Goal: Task Accomplishment & Management: Use online tool/utility

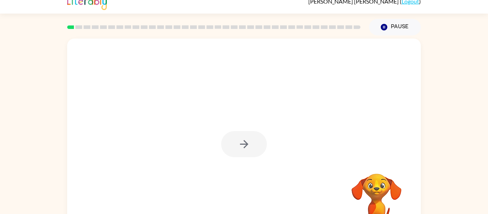
scroll to position [37, 0]
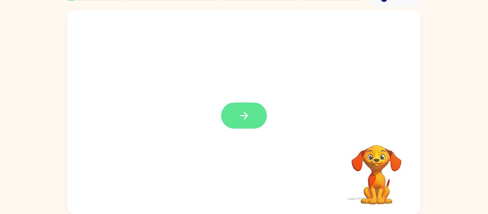
click at [244, 122] on icon "button" at bounding box center [244, 115] width 13 height 13
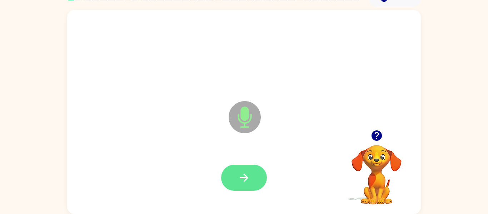
click at [239, 167] on button "button" at bounding box center [244, 178] width 46 height 26
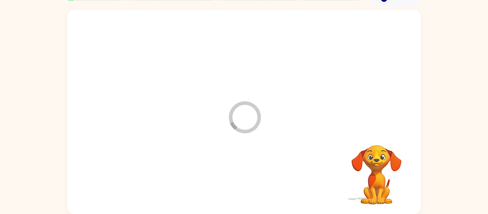
click at [261, 180] on div at bounding box center [243, 178] width 339 height 59
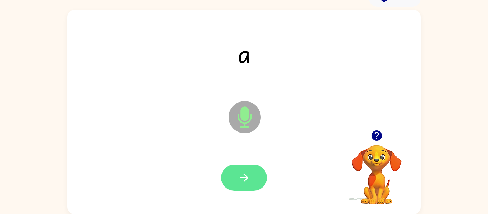
click at [240, 179] on icon "button" at bounding box center [244, 177] width 13 height 13
click at [236, 178] on button "button" at bounding box center [244, 178] width 46 height 26
click at [245, 171] on button "button" at bounding box center [244, 178] width 46 height 26
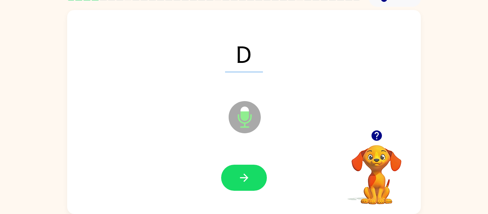
click at [375, 134] on icon "button" at bounding box center [376, 135] width 10 height 10
click at [247, 176] on icon "button" at bounding box center [244, 178] width 8 height 8
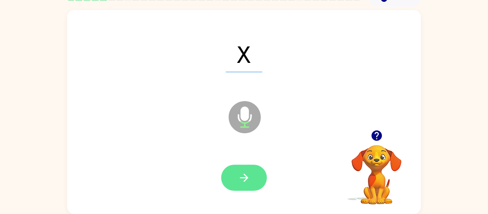
click at [237, 179] on button "button" at bounding box center [244, 178] width 46 height 26
click at [244, 175] on icon "button" at bounding box center [244, 177] width 13 height 13
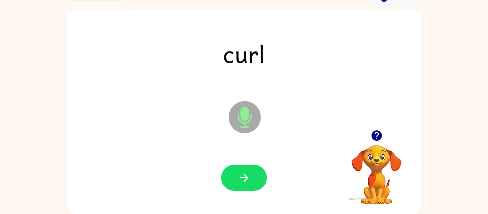
click at [244, 159] on div at bounding box center [243, 178] width 339 height 59
click at [258, 175] on button "button" at bounding box center [244, 178] width 46 height 26
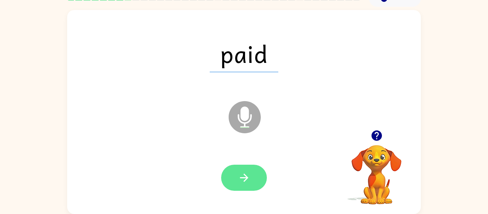
click at [252, 165] on button "button" at bounding box center [244, 178] width 46 height 26
click at [236, 180] on div at bounding box center [244, 178] width 46 height 26
click at [239, 173] on icon "button" at bounding box center [244, 177] width 13 height 13
click at [248, 175] on icon "button" at bounding box center [244, 177] width 13 height 13
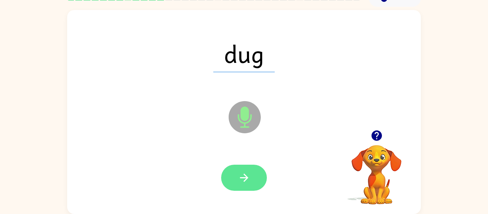
click at [229, 173] on button "button" at bounding box center [244, 178] width 46 height 26
click at [237, 173] on button "button" at bounding box center [244, 178] width 46 height 26
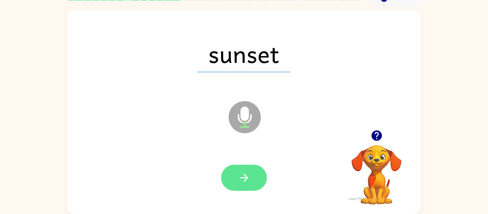
click at [249, 190] on button "button" at bounding box center [244, 178] width 46 height 26
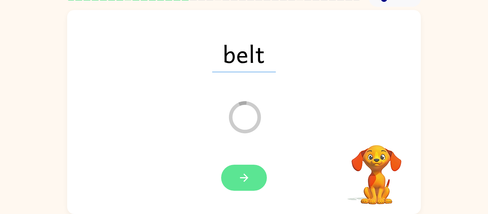
click at [253, 181] on button "button" at bounding box center [244, 178] width 46 height 26
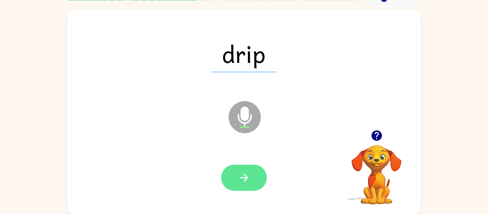
click at [234, 176] on button "button" at bounding box center [244, 178] width 46 height 26
click at [252, 171] on button "button" at bounding box center [244, 178] width 46 height 26
click at [228, 167] on button "button" at bounding box center [244, 178] width 46 height 26
click at [249, 181] on icon "button" at bounding box center [244, 177] width 13 height 13
click at [259, 178] on button "button" at bounding box center [244, 178] width 46 height 26
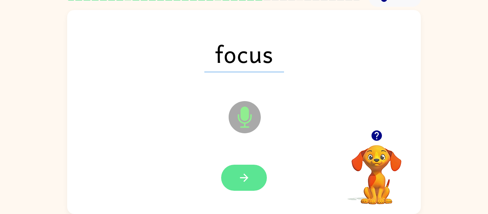
click at [232, 166] on button "button" at bounding box center [244, 178] width 46 height 26
click at [249, 170] on button "button" at bounding box center [244, 178] width 46 height 26
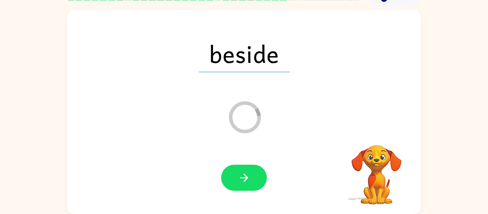
scroll to position [35, 0]
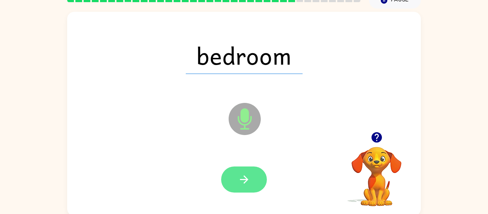
click at [238, 182] on icon "button" at bounding box center [244, 179] width 13 height 13
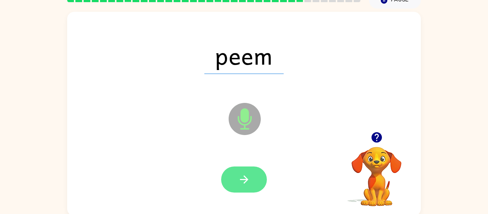
click at [243, 191] on button "button" at bounding box center [244, 179] width 46 height 26
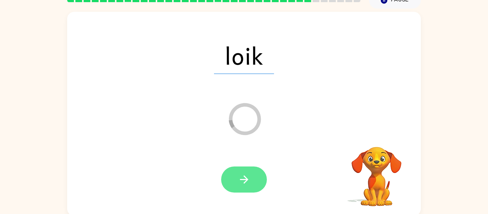
click at [250, 173] on button "button" at bounding box center [244, 179] width 46 height 26
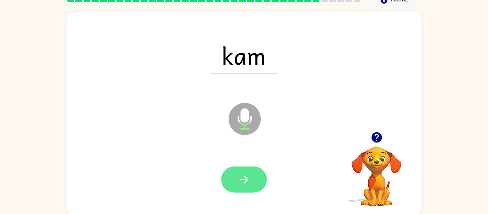
click at [243, 179] on icon "button" at bounding box center [244, 179] width 13 height 13
click at [247, 170] on button "button" at bounding box center [244, 179] width 46 height 26
click at [248, 171] on button "button" at bounding box center [244, 179] width 46 height 26
click at [249, 178] on icon "button" at bounding box center [244, 179] width 13 height 13
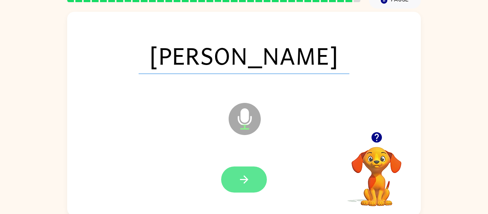
click at [234, 178] on button "button" at bounding box center [244, 179] width 46 height 26
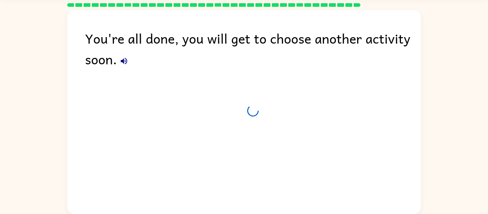
scroll to position [24, 0]
